Goal: Task Accomplishment & Management: Use online tool/utility

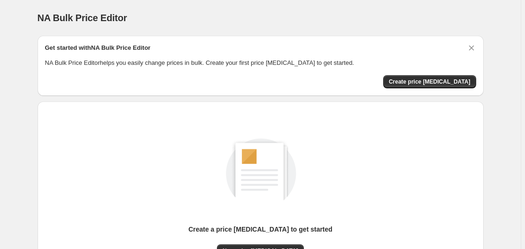
scroll to position [103, 0]
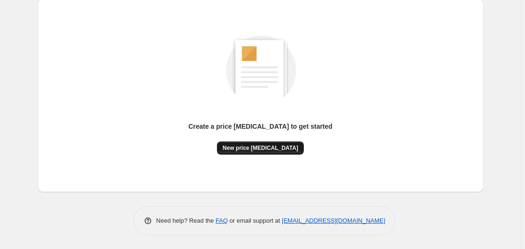
click at [251, 146] on span "New price change job" at bounding box center [260, 148] width 76 height 8
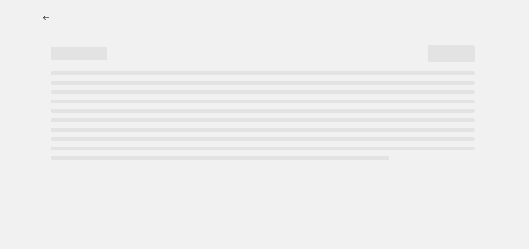
select select "percentage"
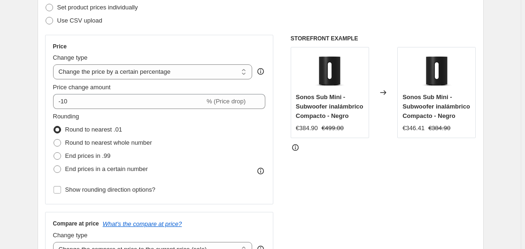
scroll to position [192, 0]
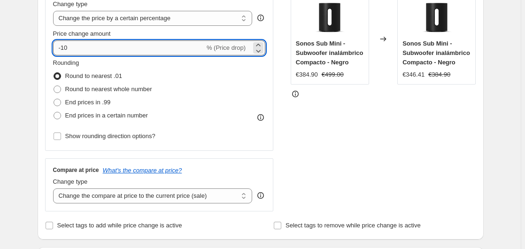
click at [108, 42] on input "-10" at bounding box center [129, 47] width 152 height 15
type input "-1"
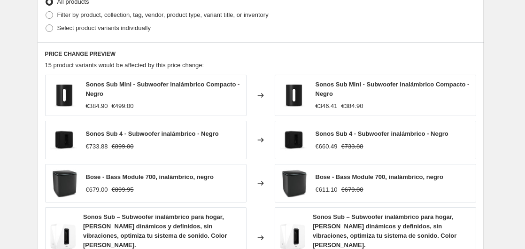
scroll to position [718, 0]
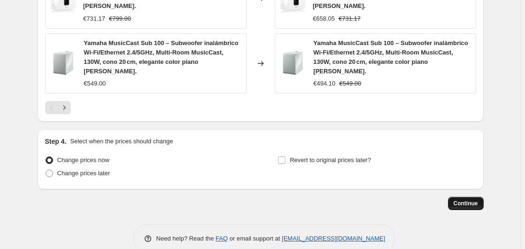
type input "-35"
click at [466, 199] on span "Continue" at bounding box center [465, 203] width 24 height 8
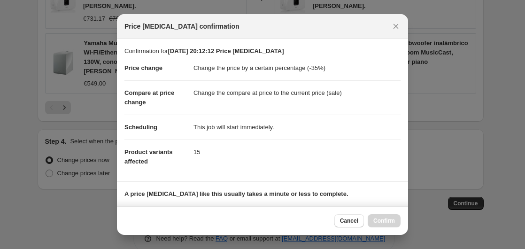
scroll to position [148, 0]
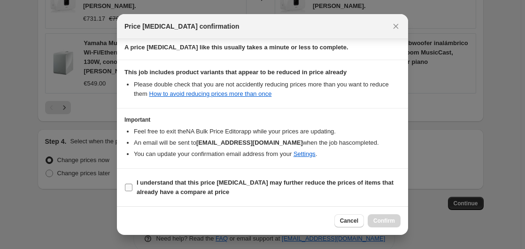
click at [147, 195] on b "I understand that this price change job may further reduce the prices of items …" at bounding box center [265, 187] width 257 height 16
click at [132, 191] on input "I understand that this price change job may further reduce the prices of items …" at bounding box center [129, 188] width 8 height 8
checkbox input "true"
click at [381, 217] on button "Confirm" at bounding box center [384, 220] width 33 height 13
click at [381, 217] on div "Cancel Confirm" at bounding box center [367, 220] width 66 height 13
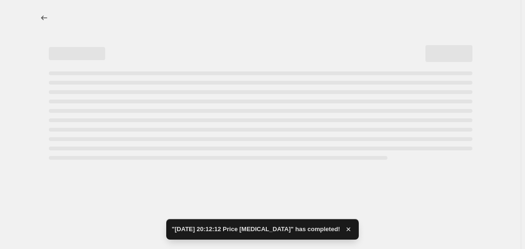
select select "percentage"
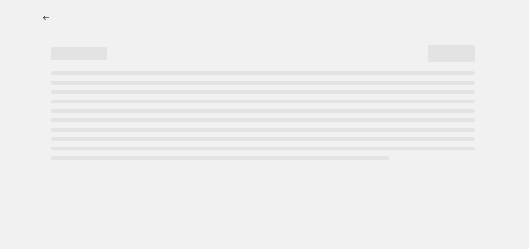
select select "percentage"
